Goal: Information Seeking & Learning: Find specific fact

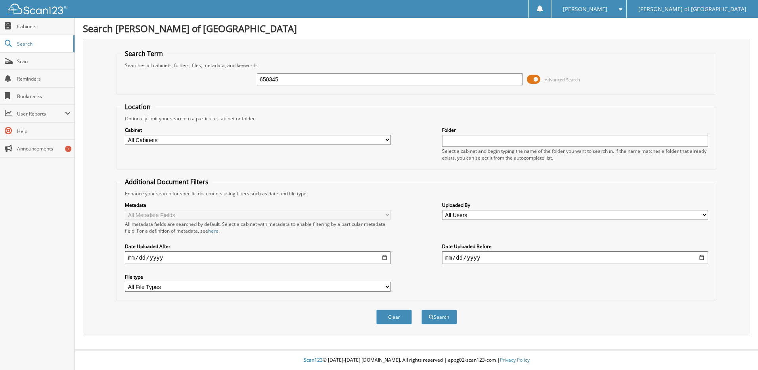
type input "650345"
click at [422, 309] on button "Search" at bounding box center [440, 316] width 36 height 15
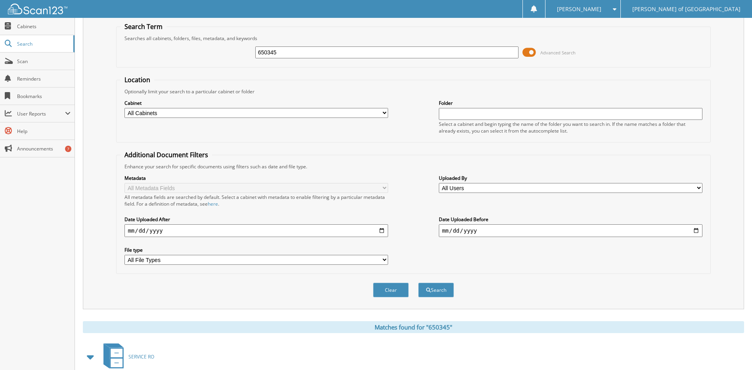
scroll to position [125, 0]
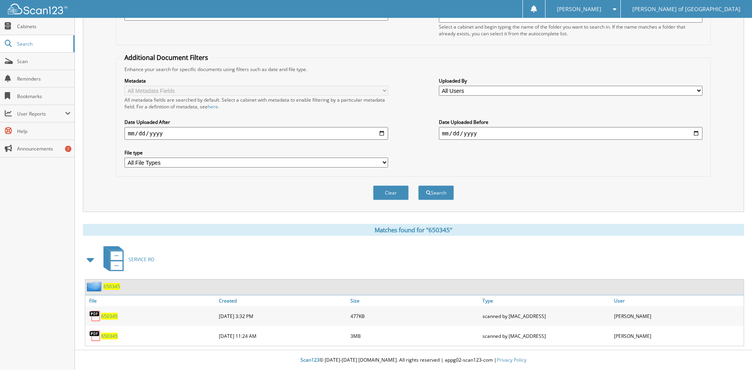
click at [113, 337] on span "650345" at bounding box center [109, 335] width 17 height 7
